Goal: Information Seeking & Learning: Check status

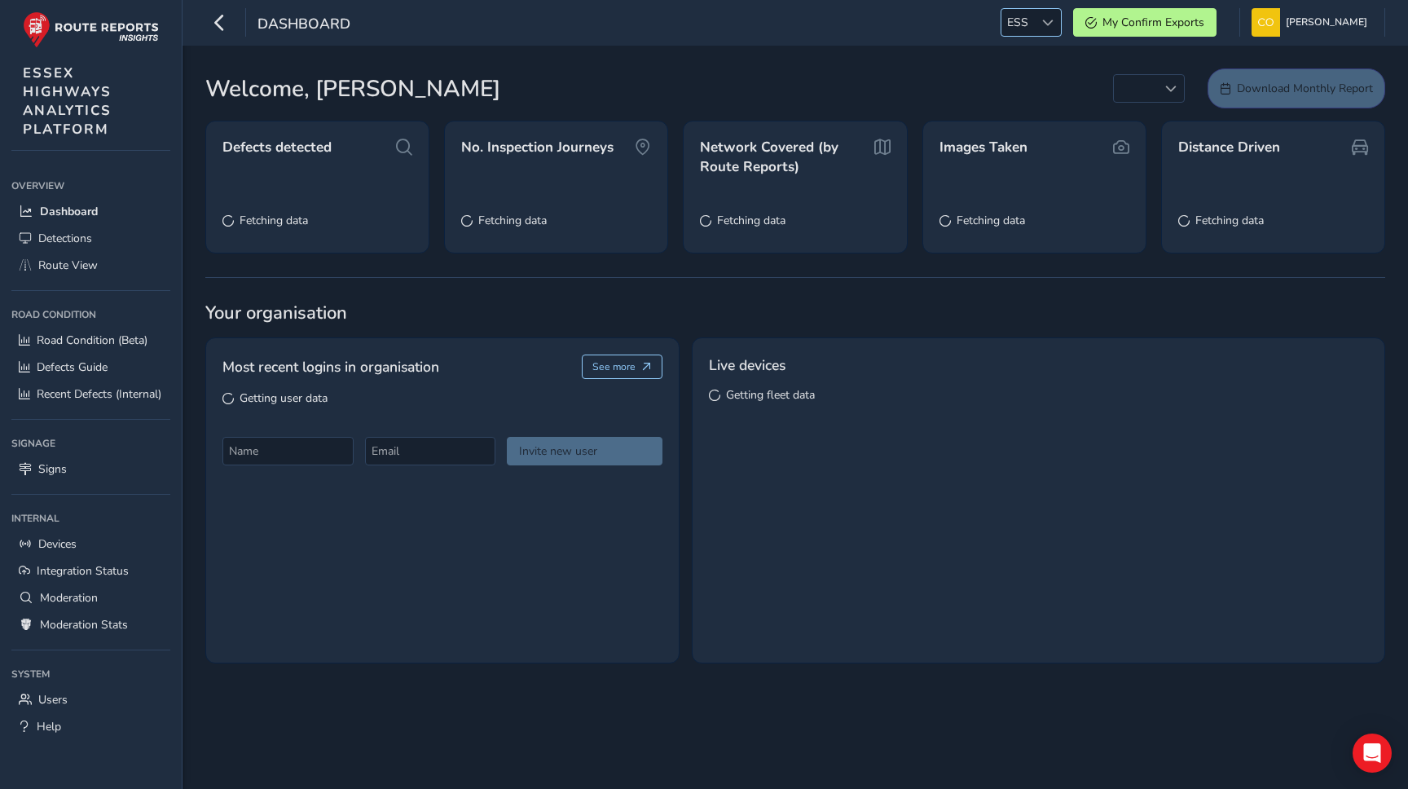
click at [1046, 26] on div at bounding box center [1047, 22] width 27 height 27
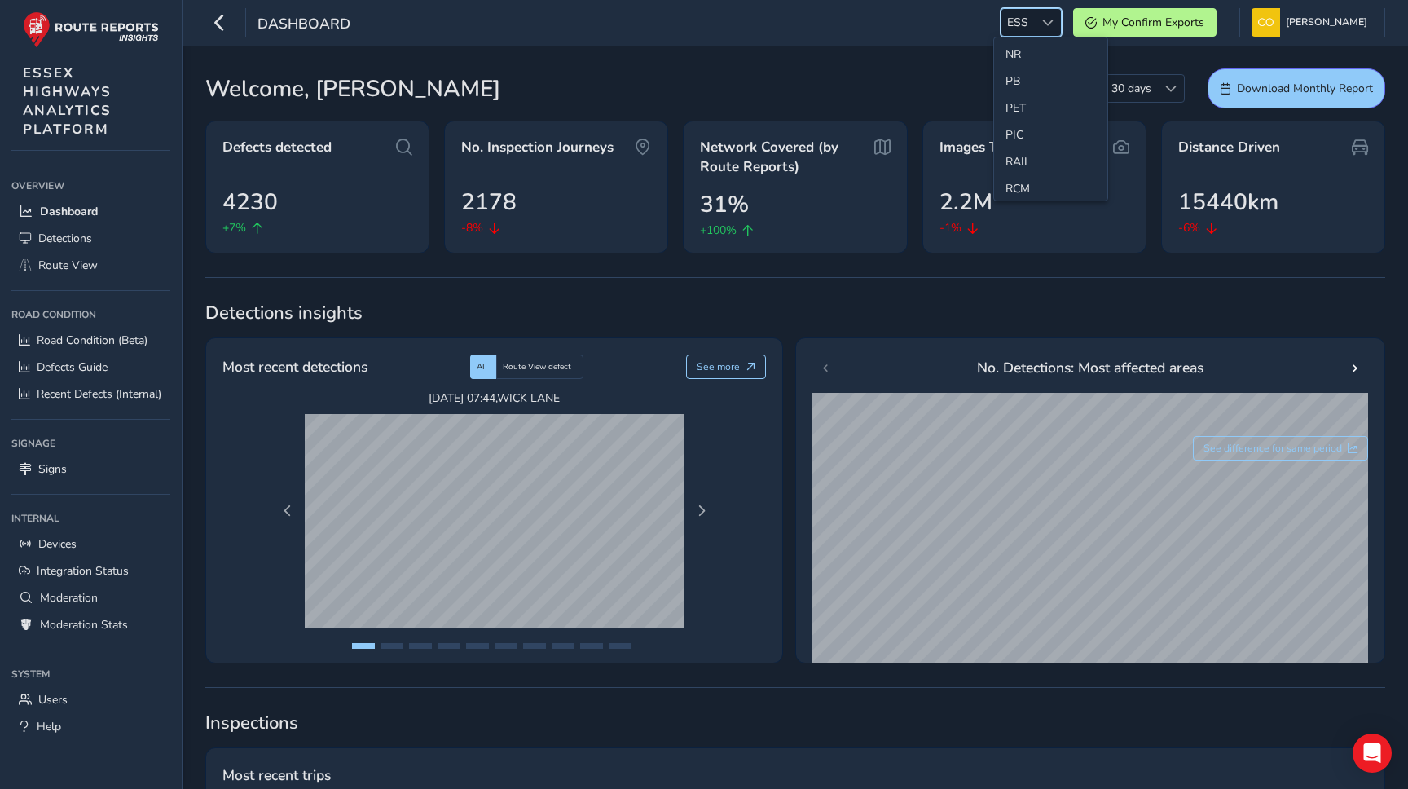
scroll to position [572, 0]
click at [1010, 52] on li "NR" at bounding box center [1050, 49] width 113 height 27
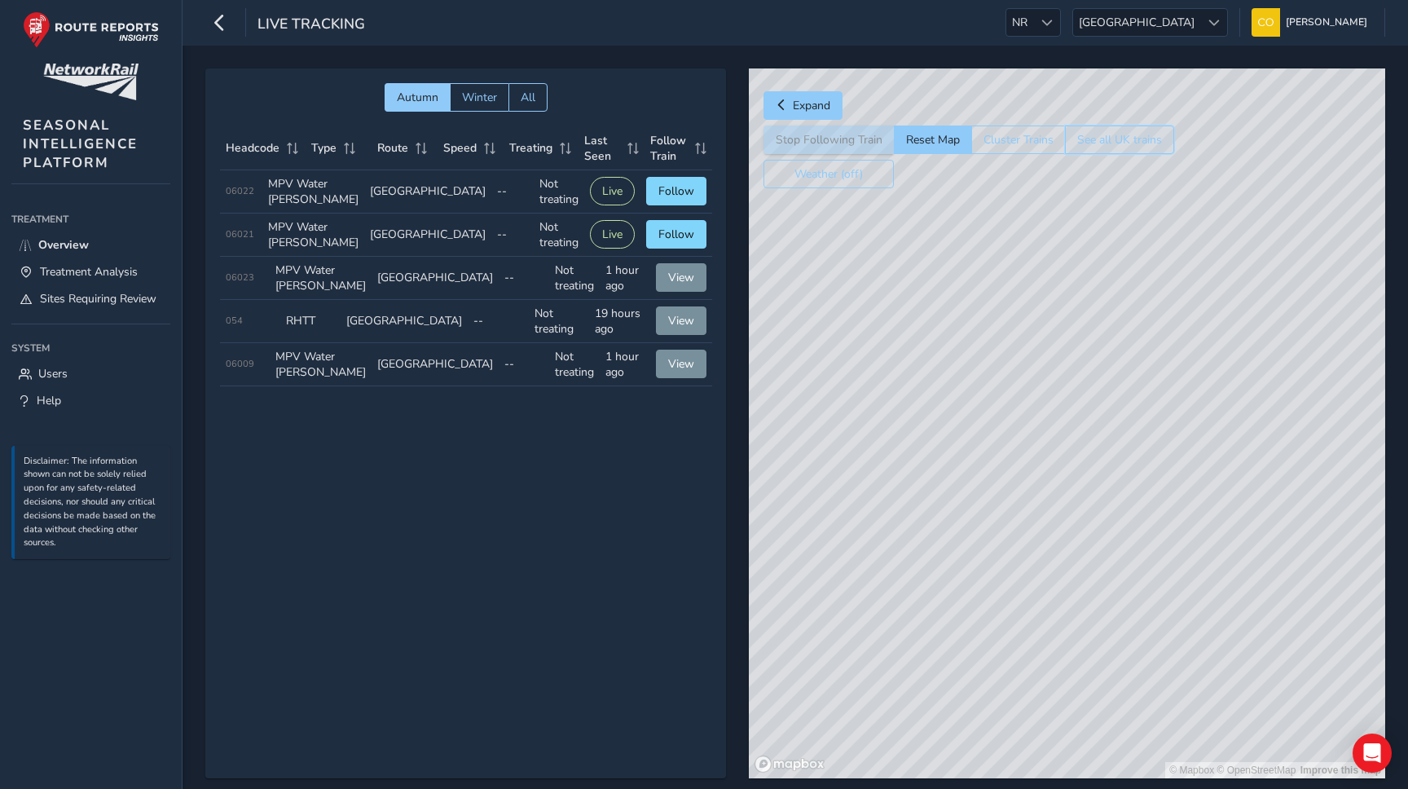
click at [1097, 143] on button "See all UK trains" at bounding box center [1119, 139] width 109 height 29
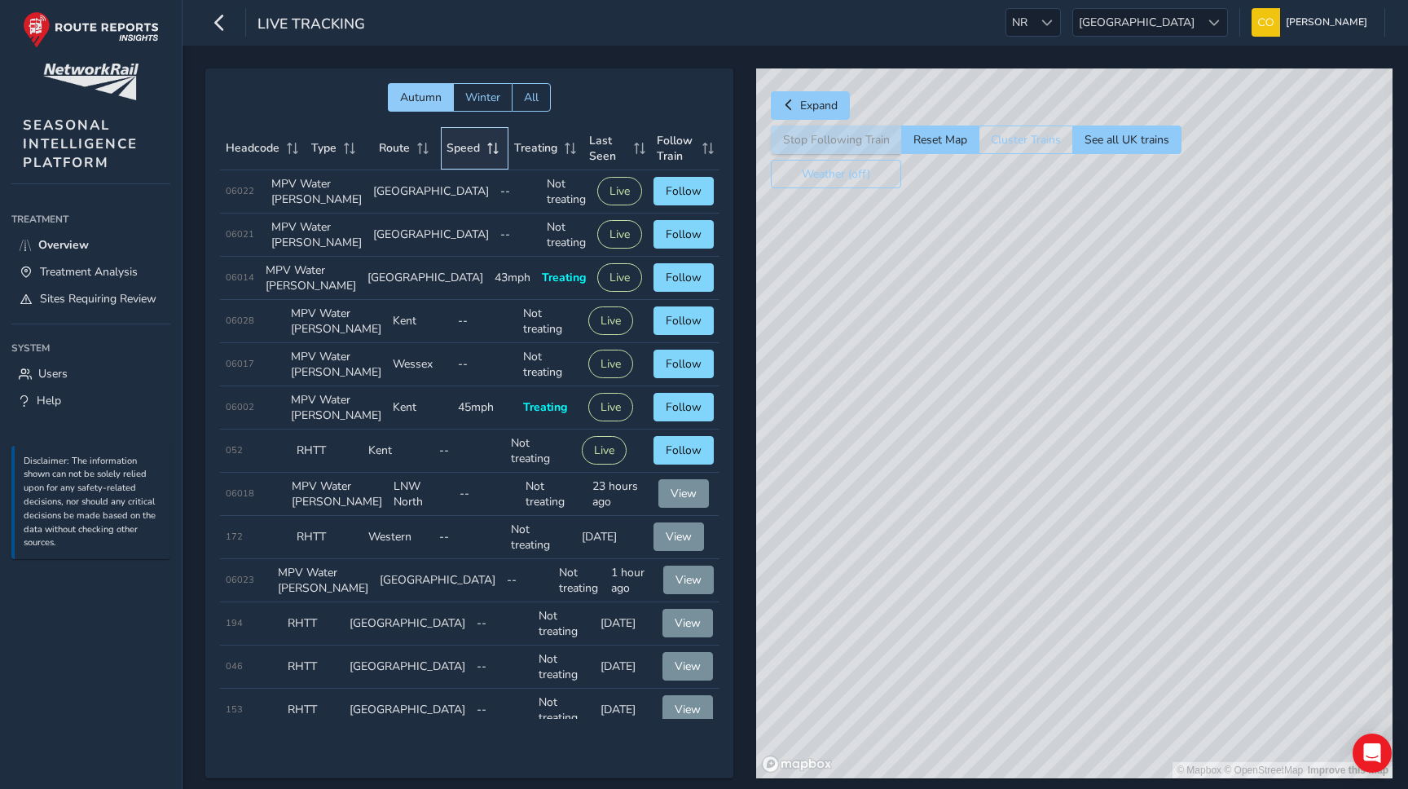
click at [458, 154] on span "Speed" at bounding box center [463, 147] width 33 height 15
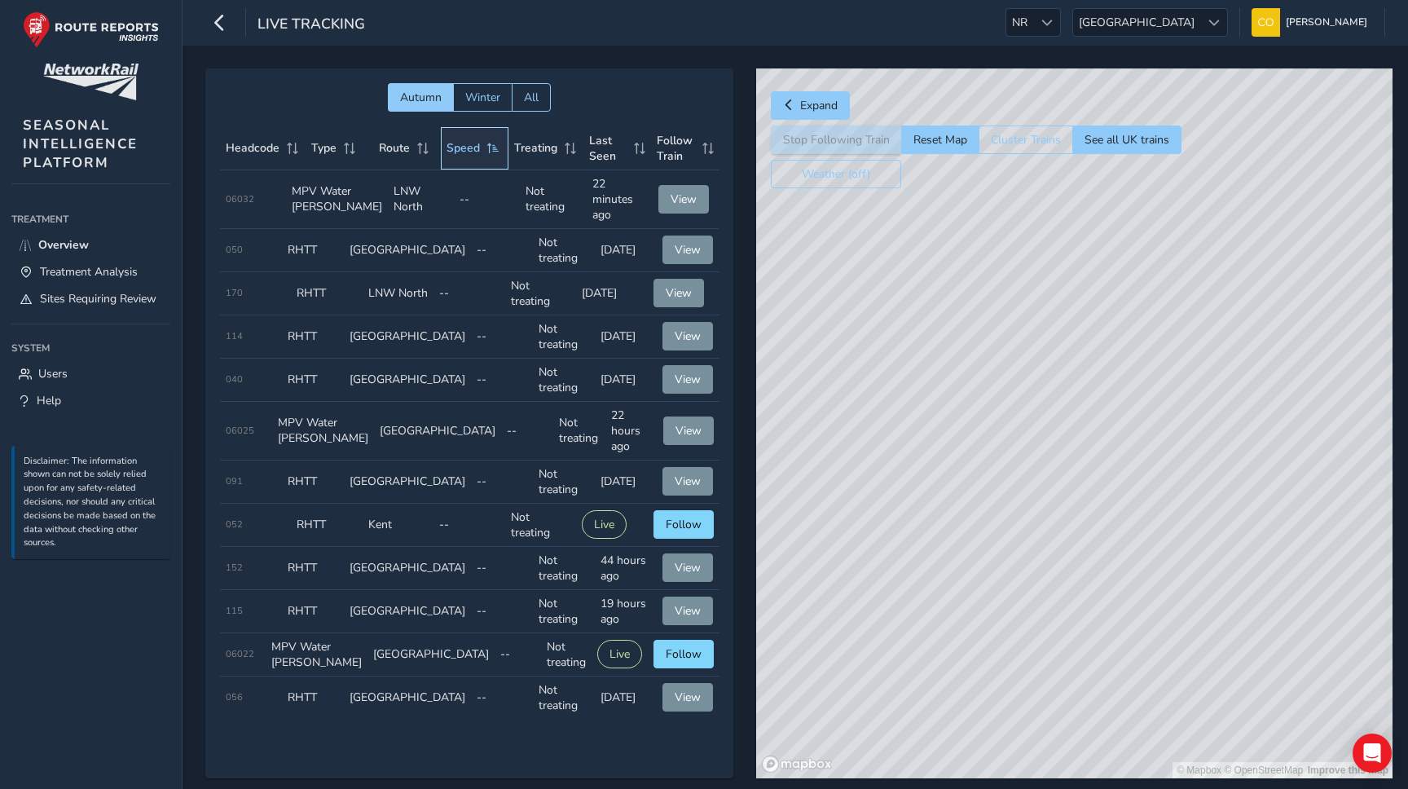
click at [458, 154] on span "Speed" at bounding box center [463, 147] width 33 height 15
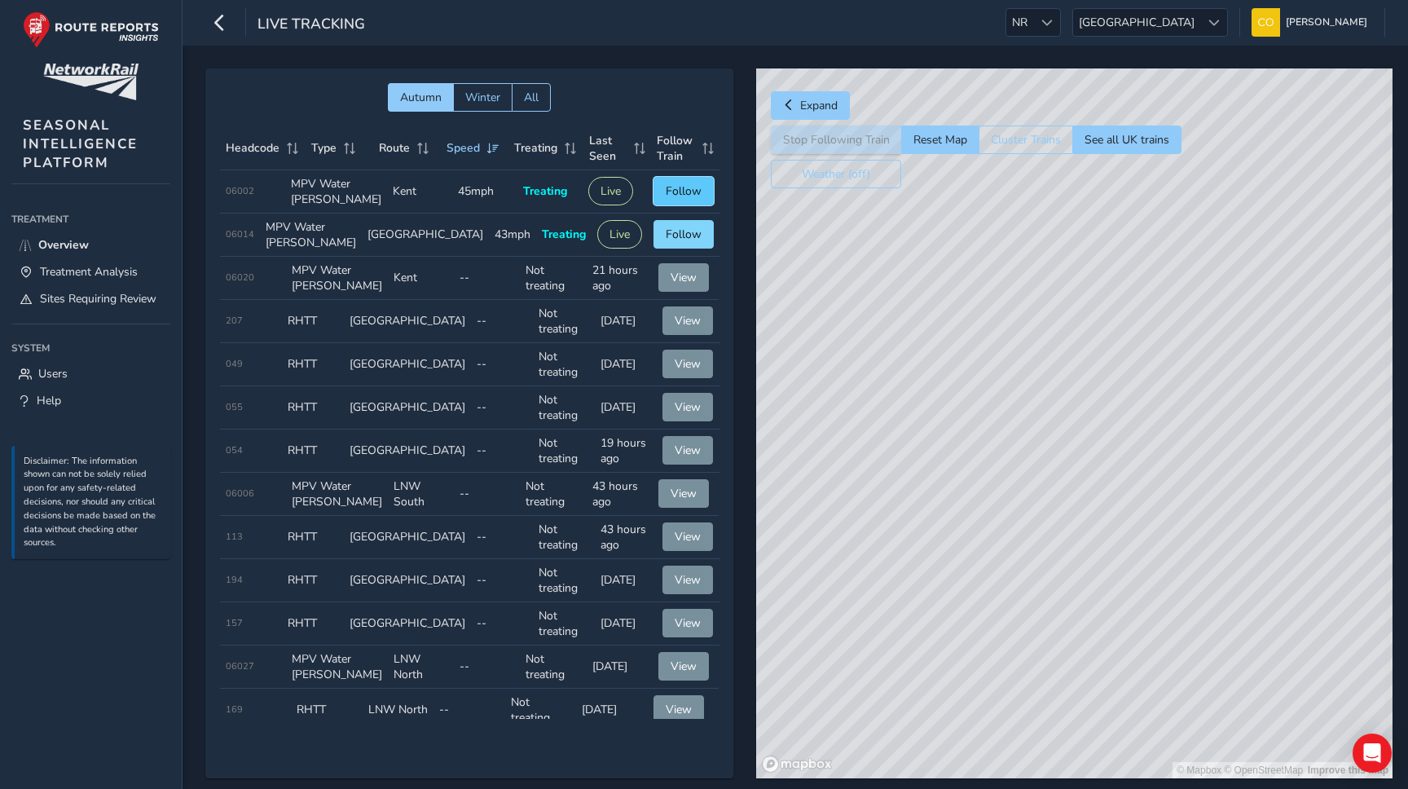
click at [676, 205] on button "Follow" at bounding box center [683, 191] width 60 height 29
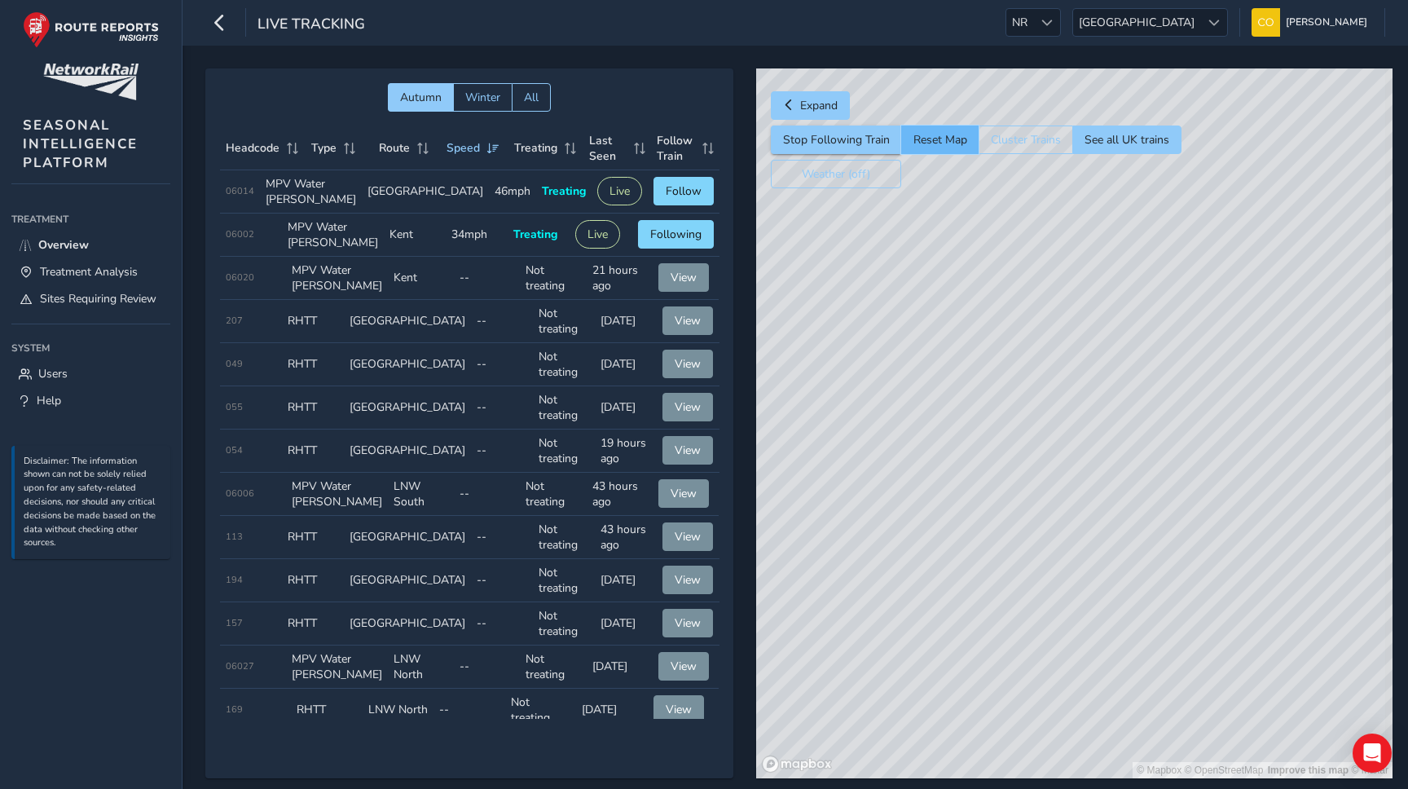
click at [936, 143] on button "Reset Map" at bounding box center [939, 139] width 77 height 29
drag, startPoint x: 1115, startPoint y: 498, endPoint x: 1063, endPoint y: 433, distance: 83.0
click at [1063, 432] on div "© Mapbox © OpenStreetMap Improve this map" at bounding box center [1074, 423] width 636 height 710
click at [940, 137] on button "Reset Map" at bounding box center [939, 139] width 77 height 29
drag, startPoint x: 1066, startPoint y: 662, endPoint x: 988, endPoint y: 370, distance: 301.8
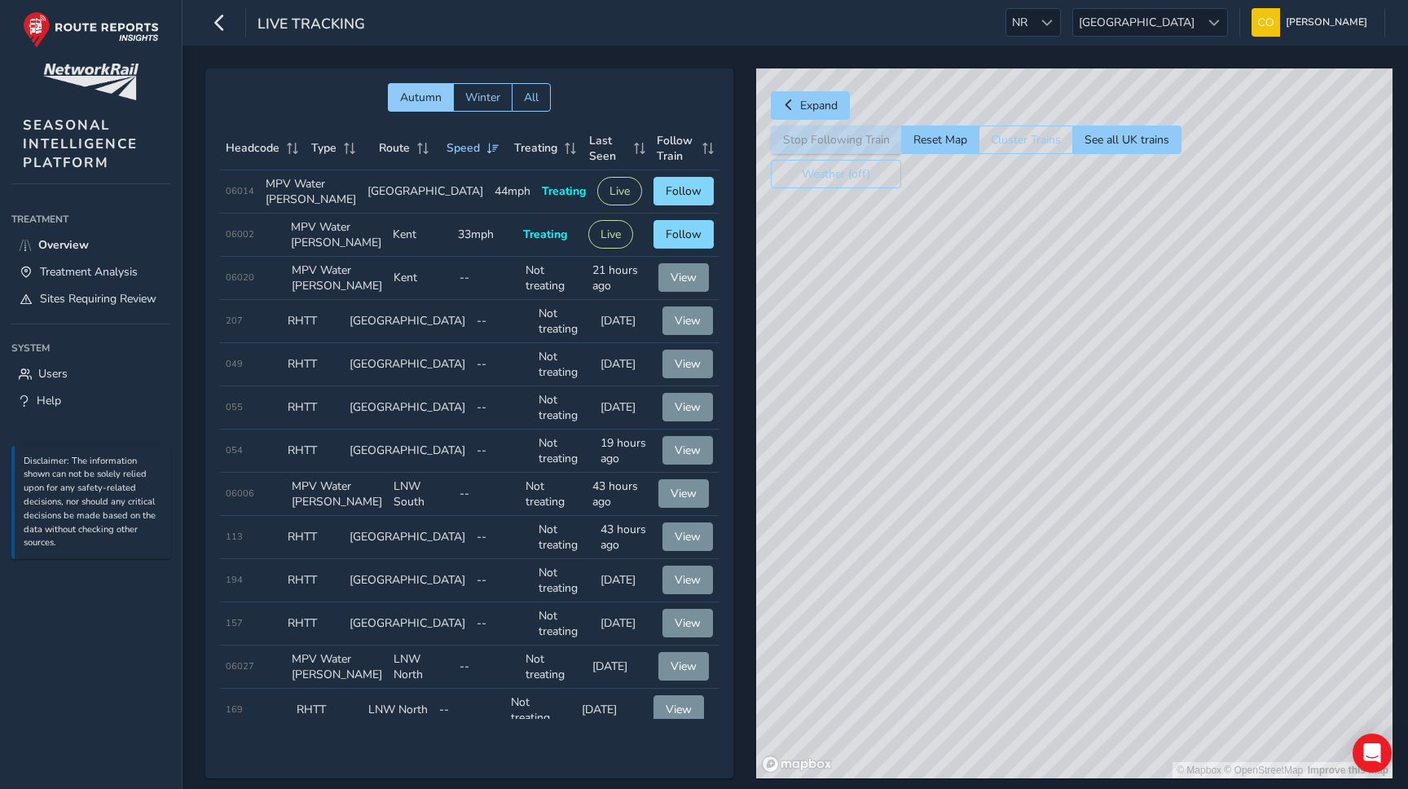
click at [988, 370] on div "© Mapbox © OpenStreetMap Improve this map" at bounding box center [1074, 423] width 636 height 710
drag, startPoint x: 1108, startPoint y: 638, endPoint x: 895, endPoint y: 303, distance: 396.7
click at [895, 303] on div "© Mapbox © OpenStreetMap Improve this map" at bounding box center [1074, 423] width 636 height 710
drag, startPoint x: 1014, startPoint y: 490, endPoint x: 918, endPoint y: 415, distance: 121.3
click at [917, 415] on div "© Mapbox © OpenStreetMap Improve this map" at bounding box center [1074, 423] width 636 height 710
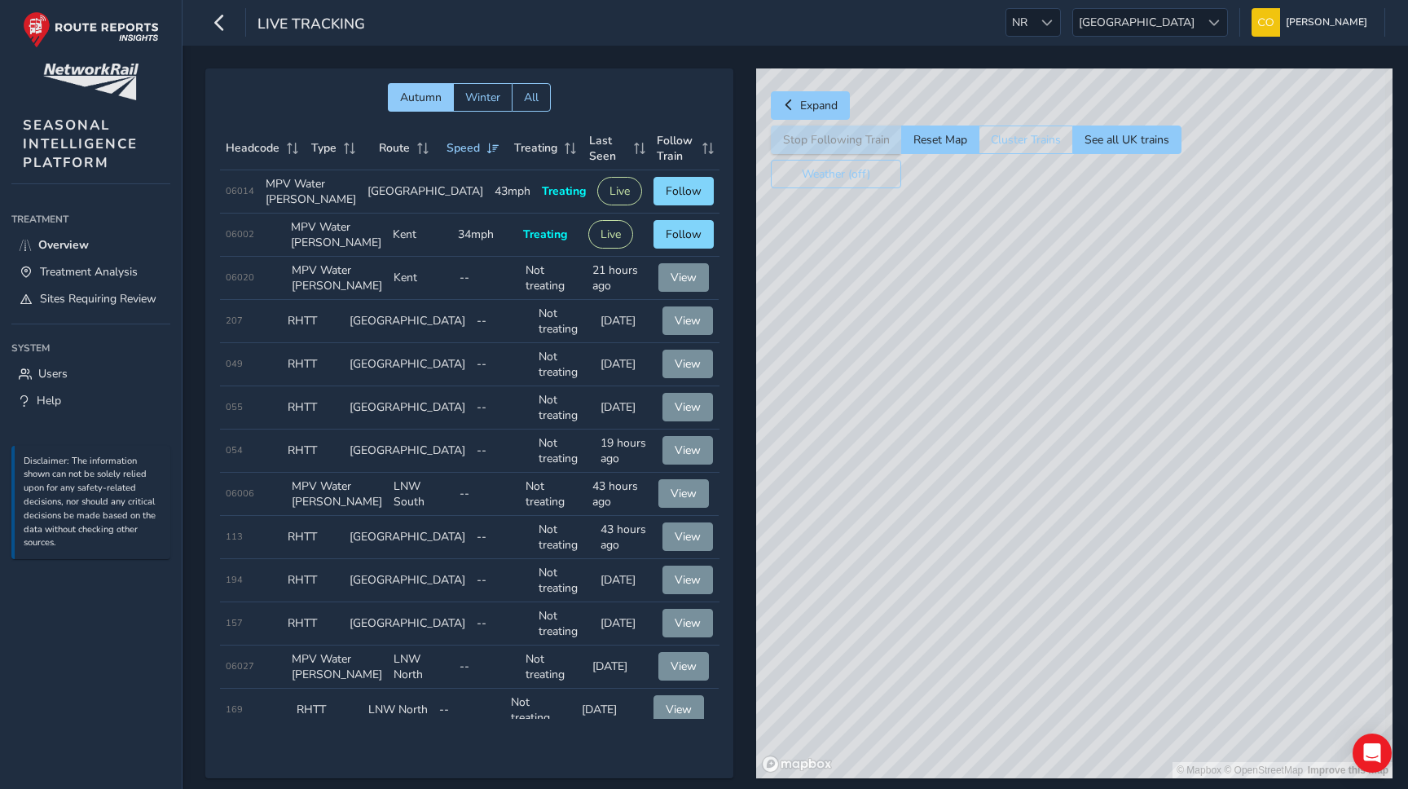
drag, startPoint x: 1227, startPoint y: 327, endPoint x: 1020, endPoint y: 296, distance: 209.3
click at [1020, 296] on div "© Mapbox © OpenStreetMap Improve this map" at bounding box center [1074, 423] width 636 height 710
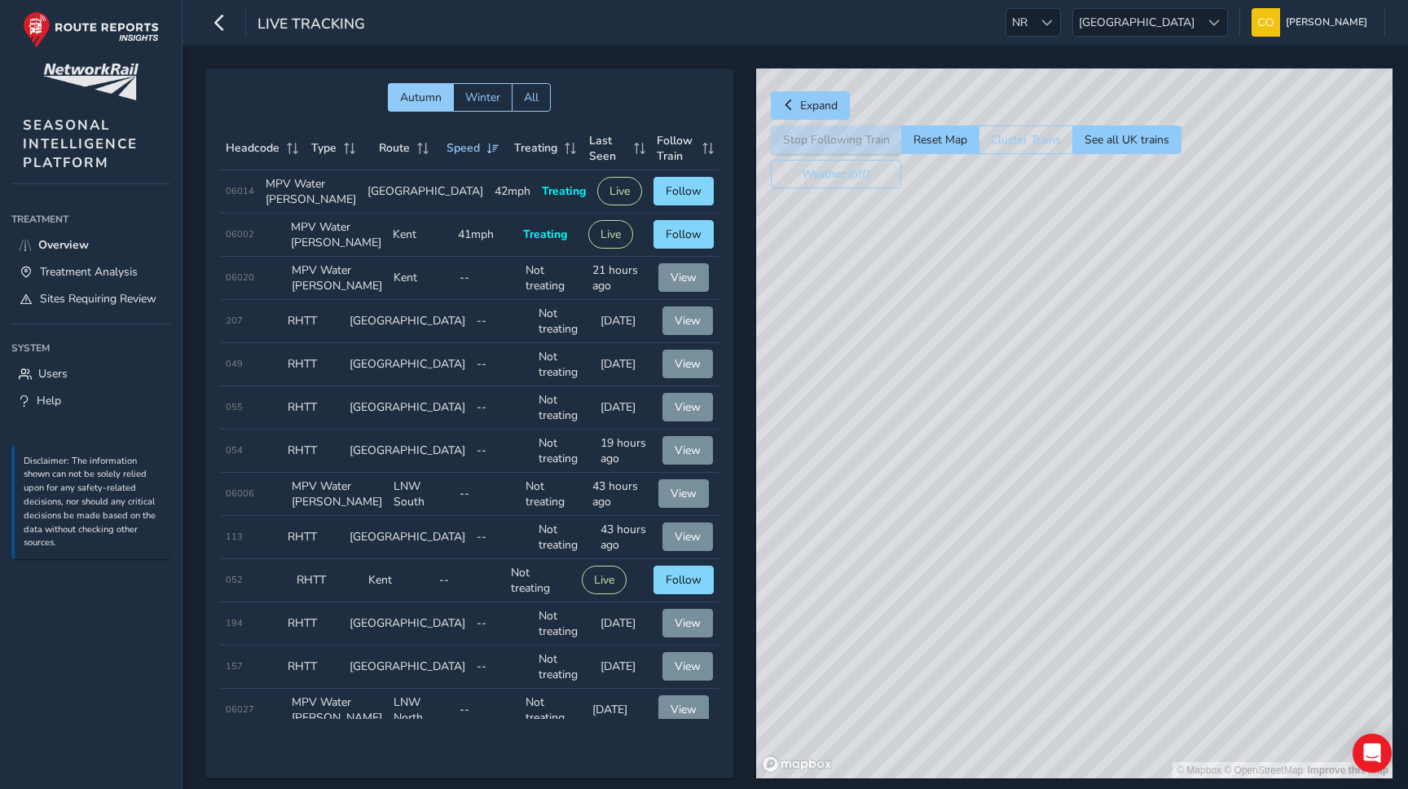
drag, startPoint x: 975, startPoint y: 332, endPoint x: 1111, endPoint y: 399, distance: 151.2
click at [1111, 399] on div "© Mapbox © OpenStreetMap Improve this map" at bounding box center [1074, 423] width 636 height 710
